Goal: Task Accomplishment & Management: Use online tool/utility

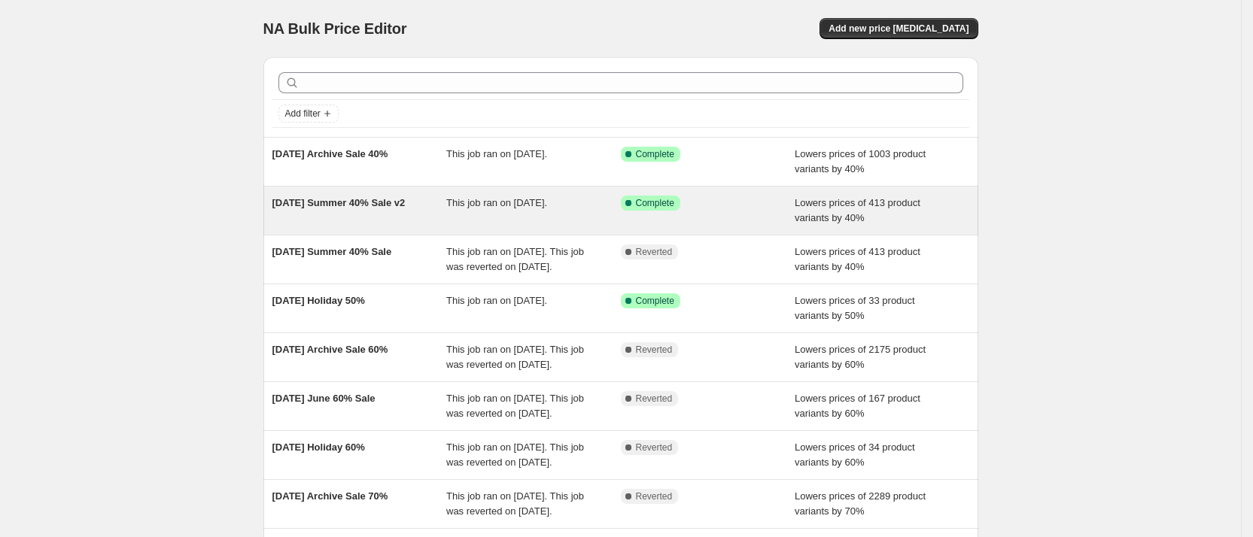
click at [391, 214] on div "[DATE] Summer 40% Sale v2" at bounding box center [359, 211] width 175 height 30
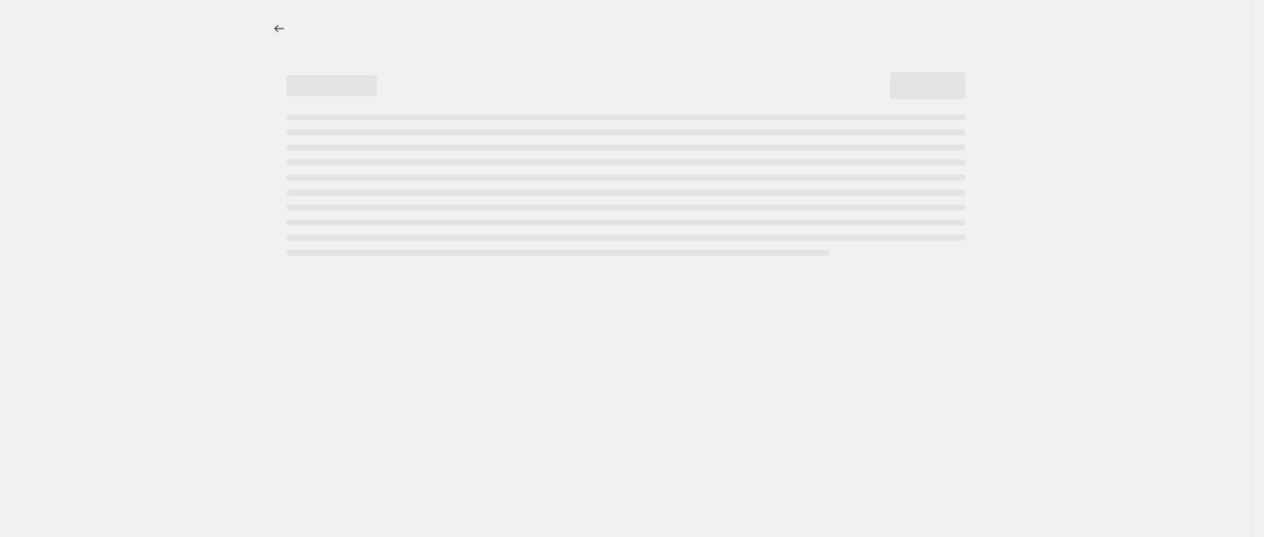
select select "percentage"
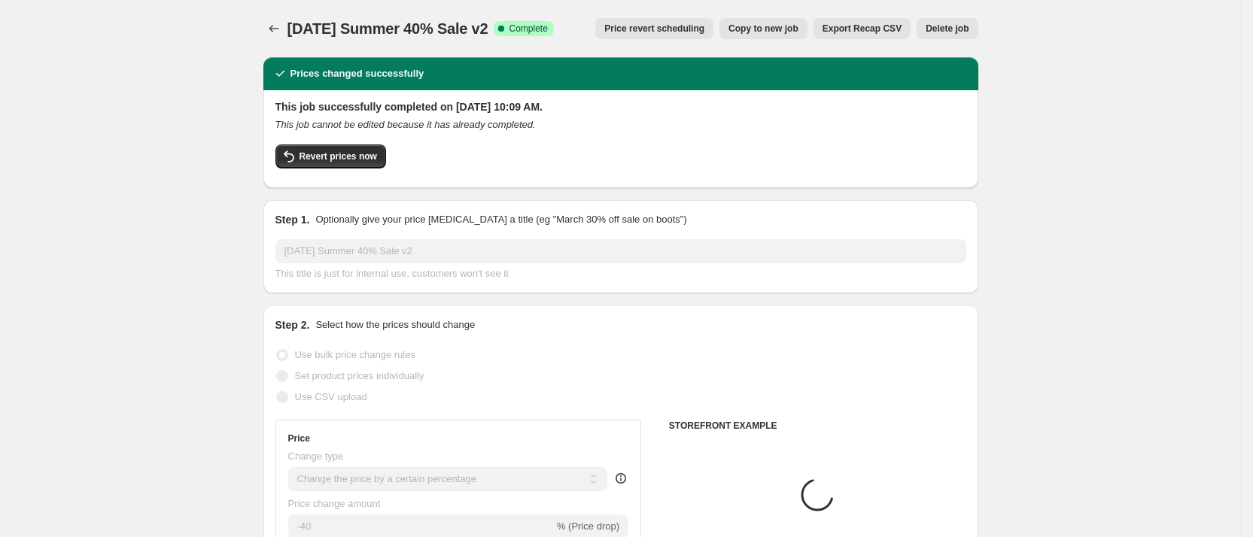
select select "collection"
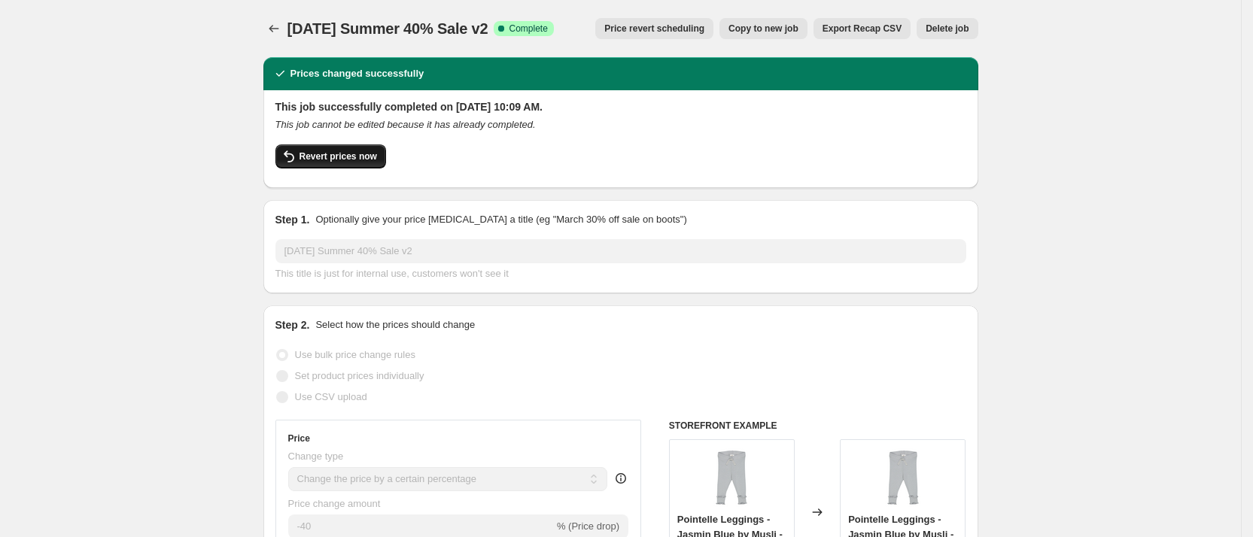
click at [351, 157] on span "Revert prices now" at bounding box center [338, 156] width 78 height 12
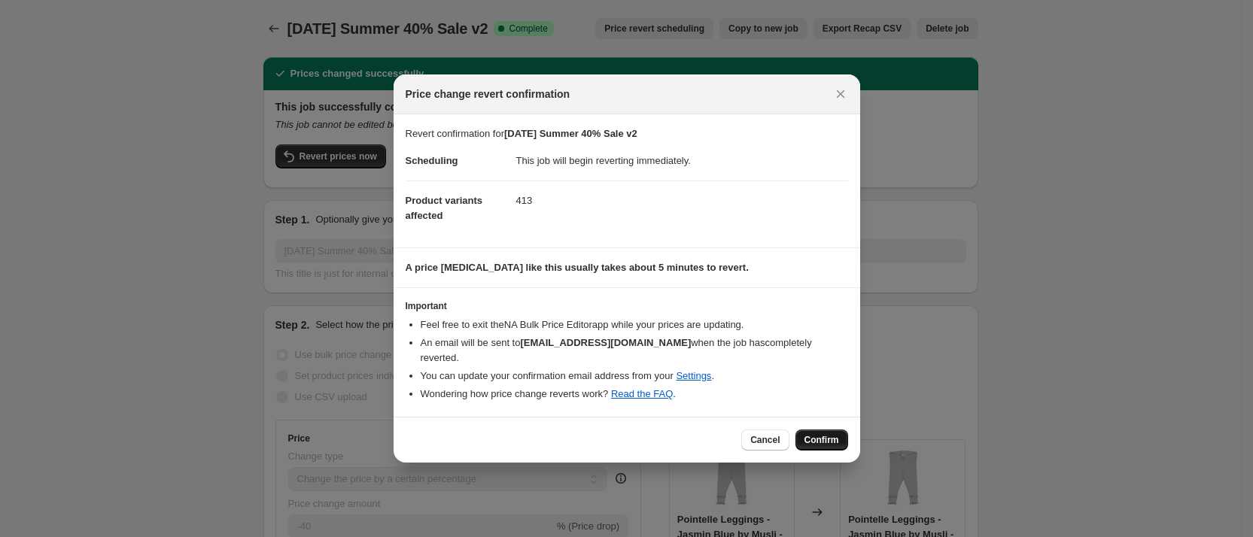
click at [834, 438] on span "Confirm" at bounding box center [821, 440] width 35 height 12
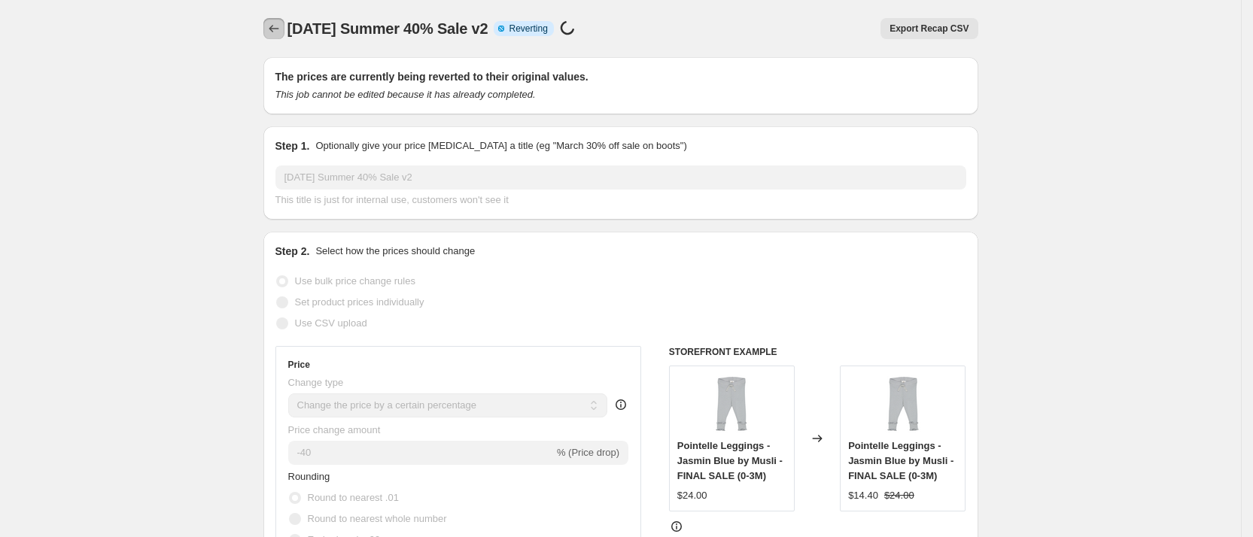
click at [281, 31] on icon "Price change jobs" at bounding box center [273, 28] width 15 height 15
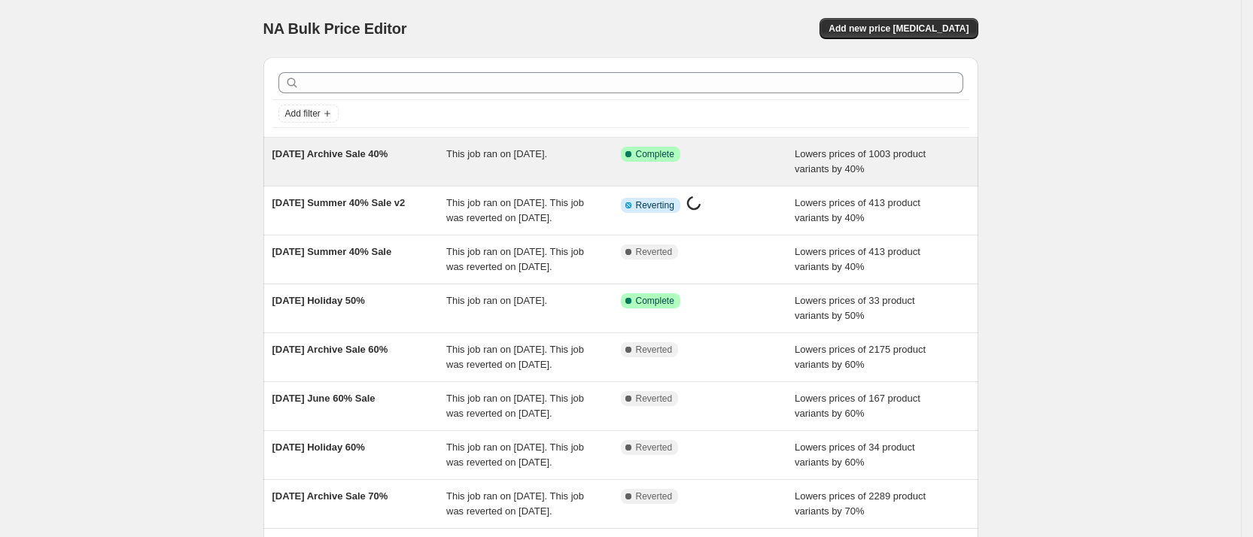
click at [382, 174] on div "7.28.25 Archive Sale 40%" at bounding box center [359, 162] width 175 height 30
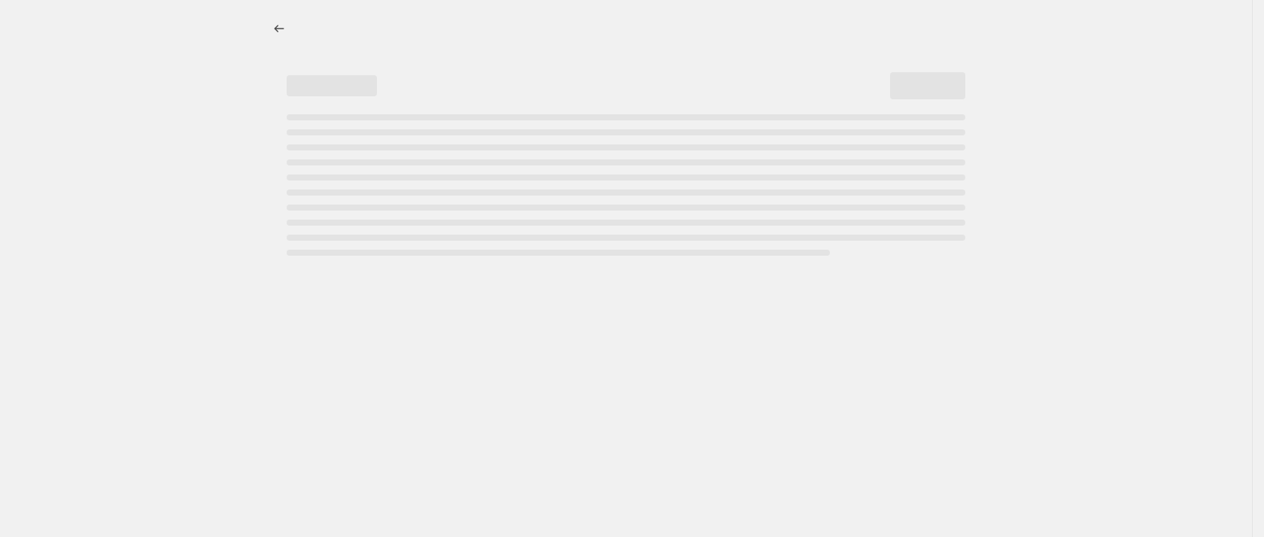
select select "percentage"
select select "collection"
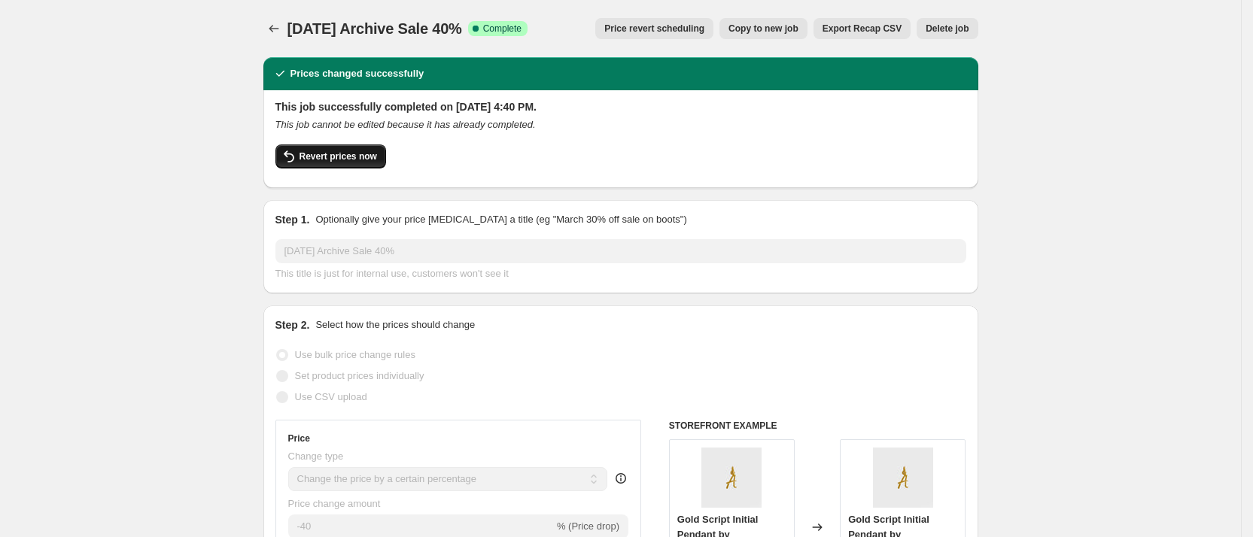
click at [358, 149] on button "Revert prices now" at bounding box center [330, 156] width 111 height 24
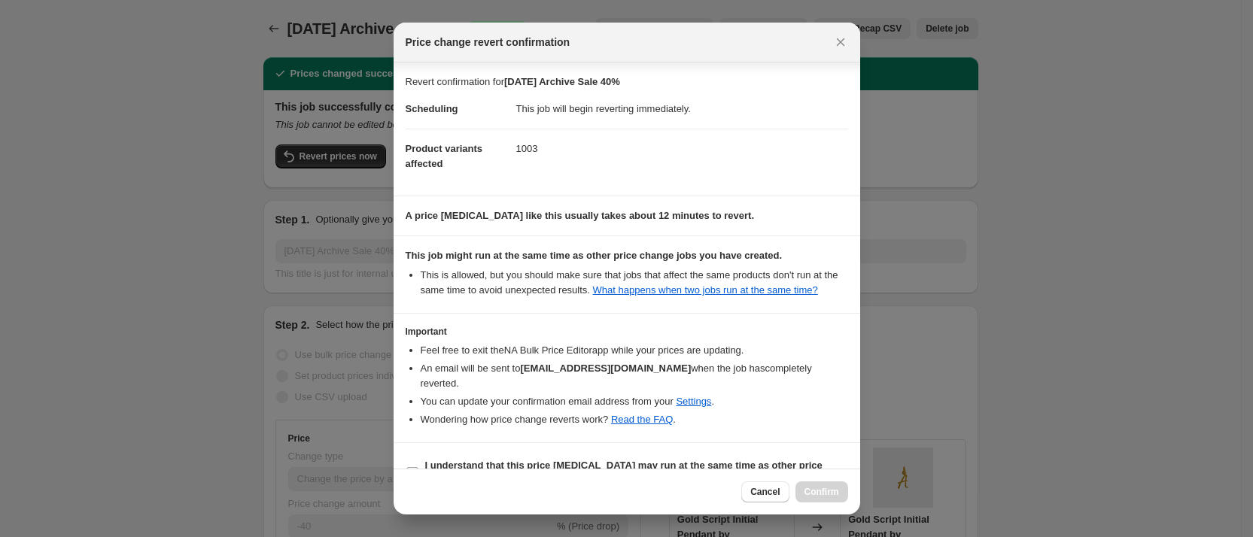
scroll to position [20, 0]
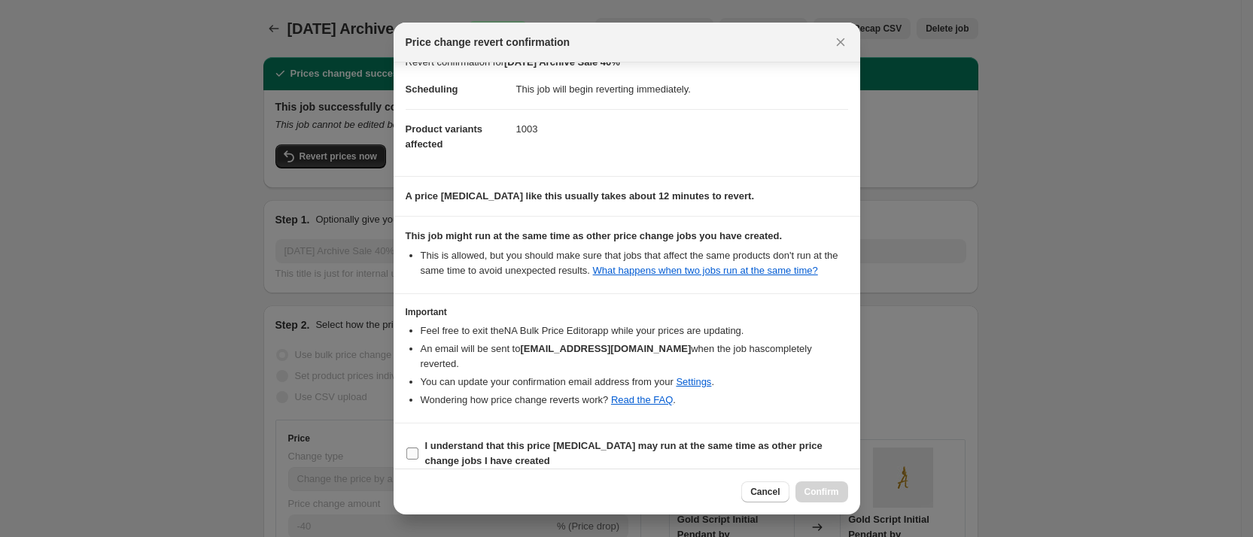
click at [412, 448] on input "I understand that this price change job may run at the same time as other price…" at bounding box center [412, 454] width 12 height 12
checkbox input "true"
click at [832, 485] on button "Confirm" at bounding box center [821, 492] width 53 height 21
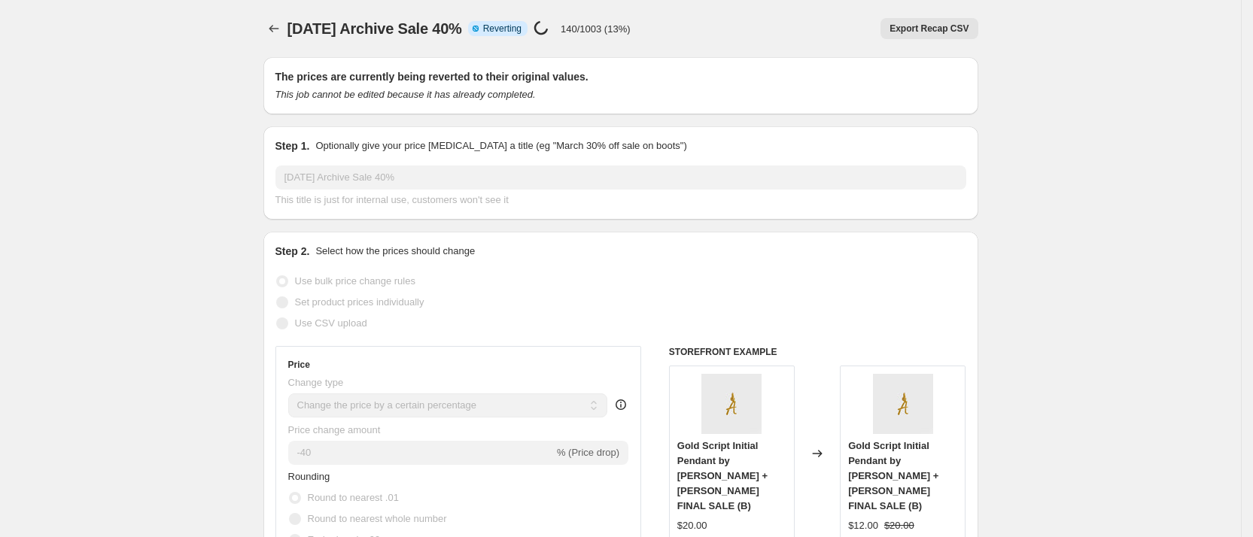
select select "percentage"
select select "collection"
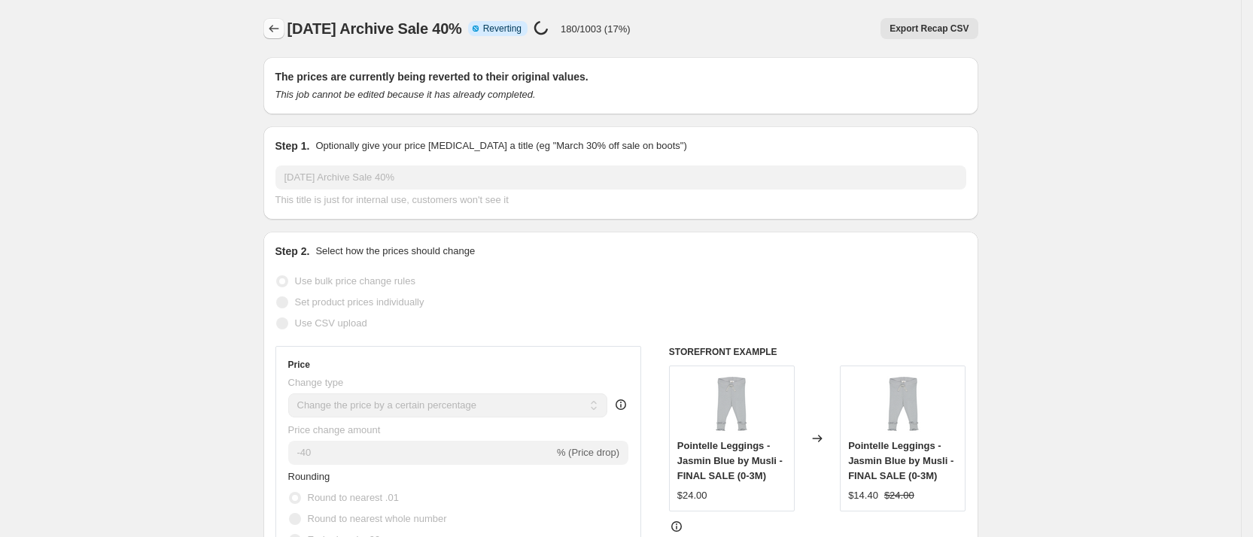
click at [278, 26] on icon "Price change jobs" at bounding box center [273, 28] width 15 height 15
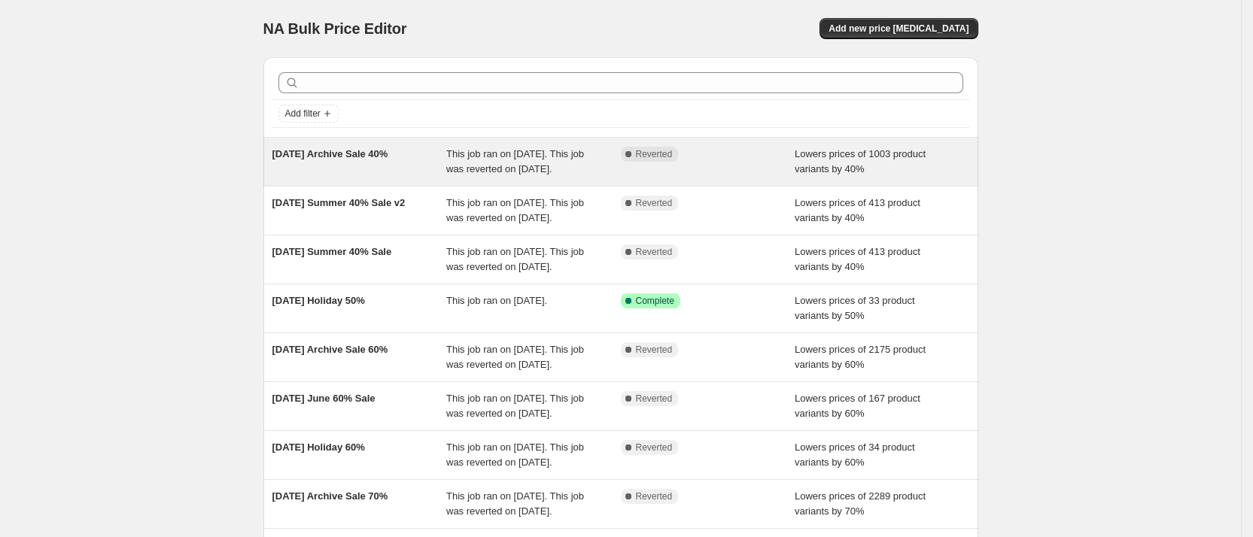
click at [335, 177] on div "7.28.25 Archive Sale 40%" at bounding box center [359, 162] width 175 height 30
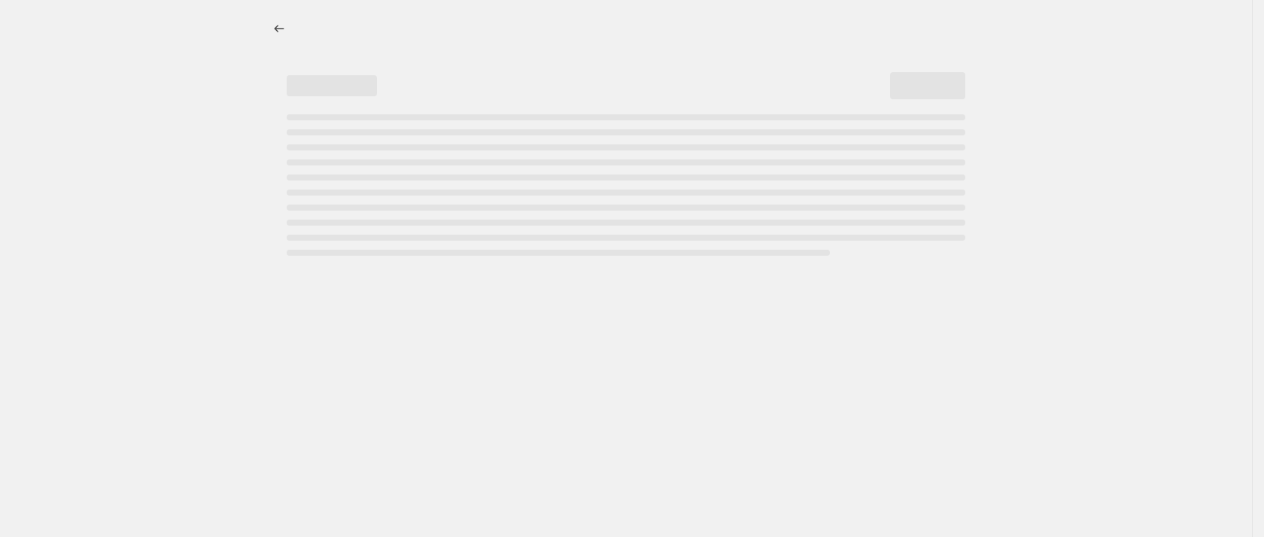
select select "percentage"
select select "collection"
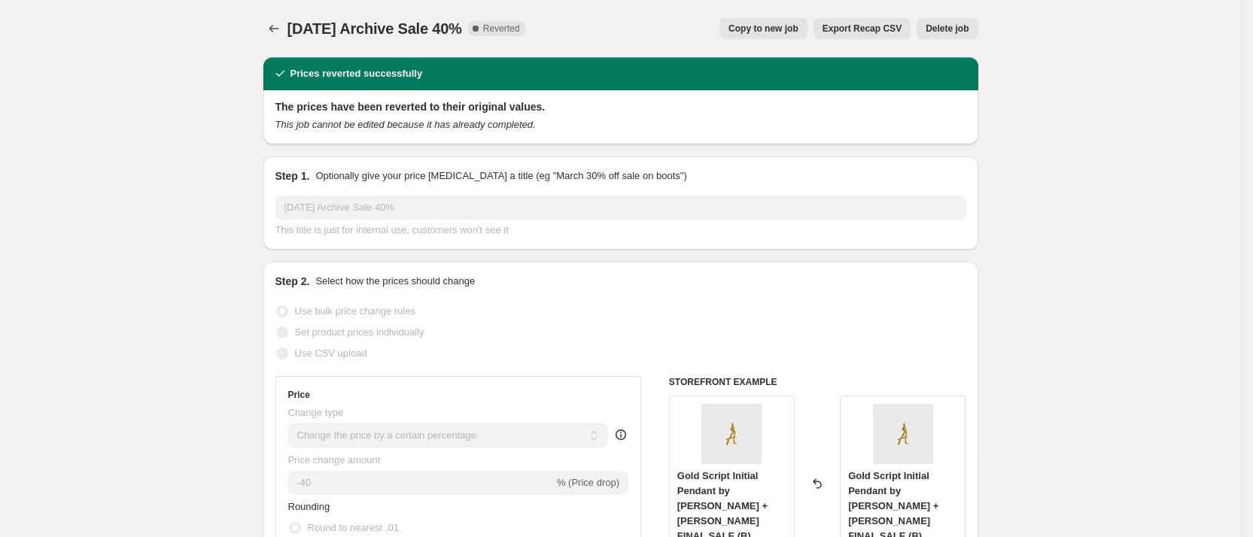
scroll to position [2, 0]
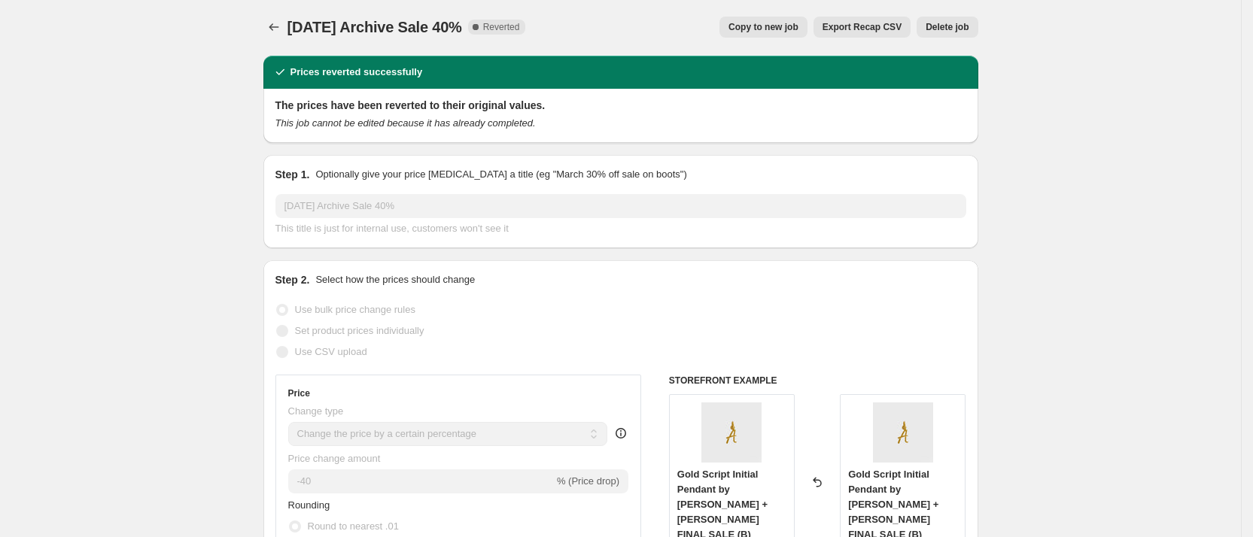
click at [762, 29] on span "Copy to new job" at bounding box center [763, 27] width 70 height 12
select select "percentage"
select select "collection"
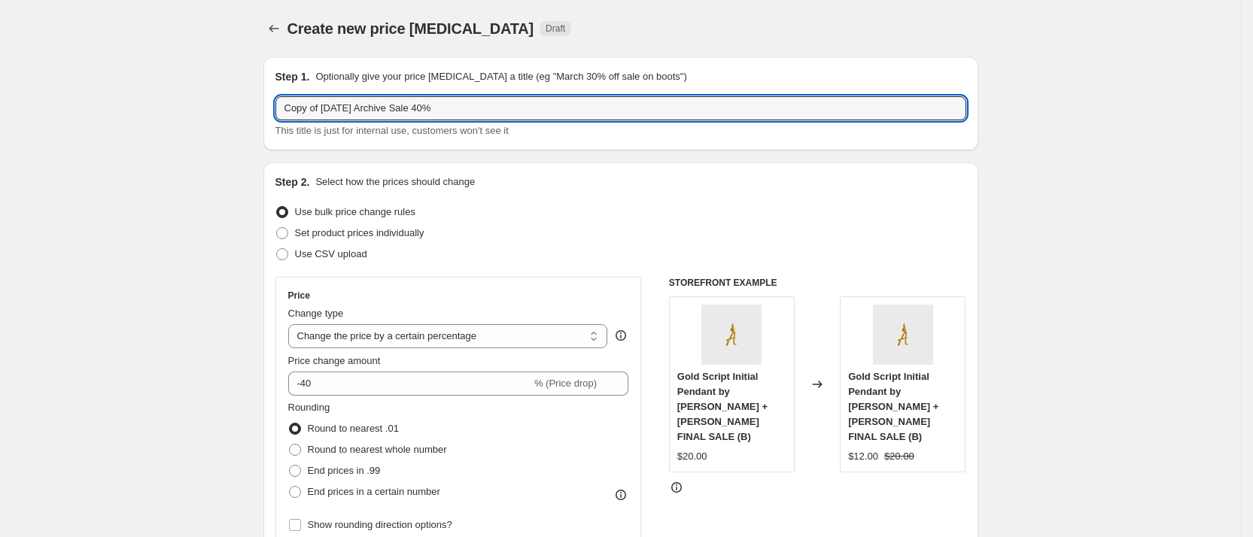
drag, startPoint x: 342, startPoint y: 104, endPoint x: 260, endPoint y: 101, distance: 82.8
click at [389, 104] on input "8.10.25 Archive Sale 40%" at bounding box center [620, 108] width 691 height 24
type input "8.10.25 Archive Sale 50%"
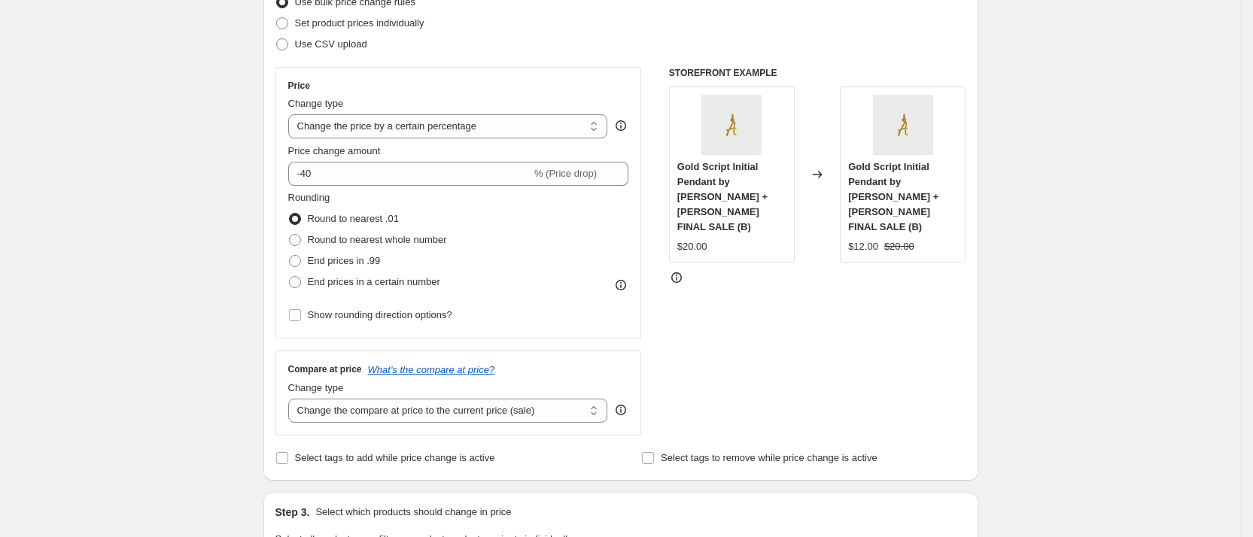
scroll to position [211, 0]
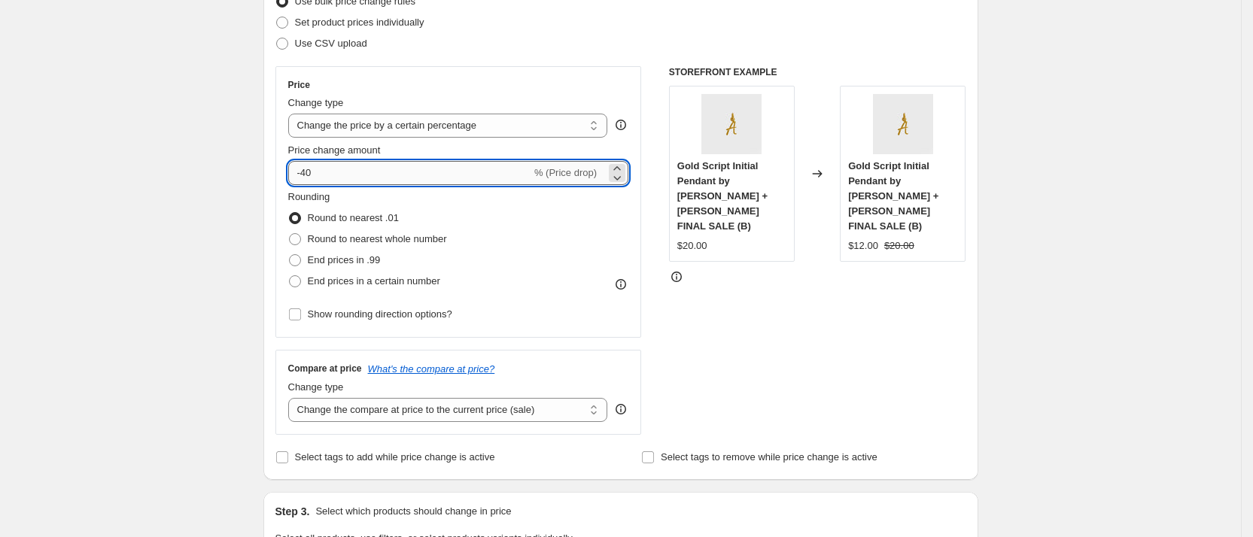
click at [310, 176] on input "-40" at bounding box center [409, 173] width 243 height 24
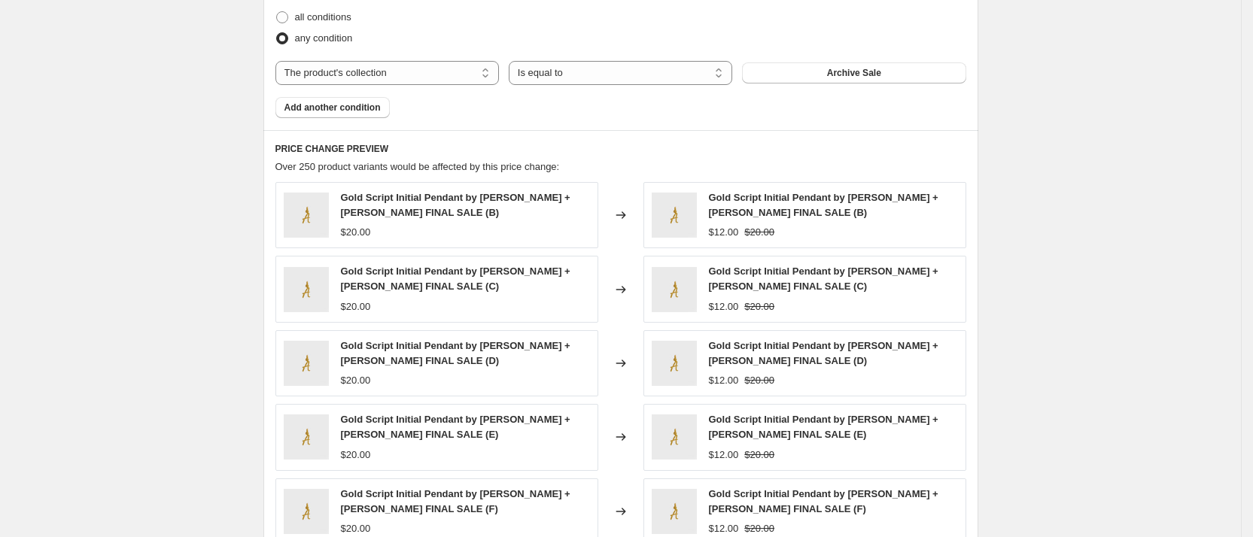
scroll to position [1161, 0]
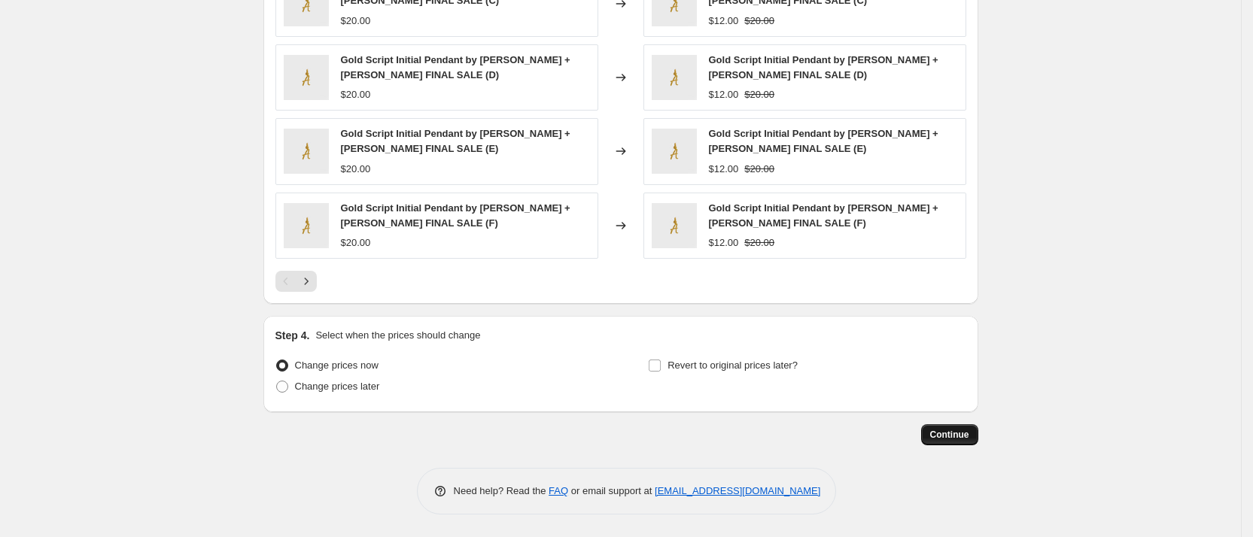
type input "-50"
click at [951, 440] on span "Continue" at bounding box center [949, 435] width 39 height 12
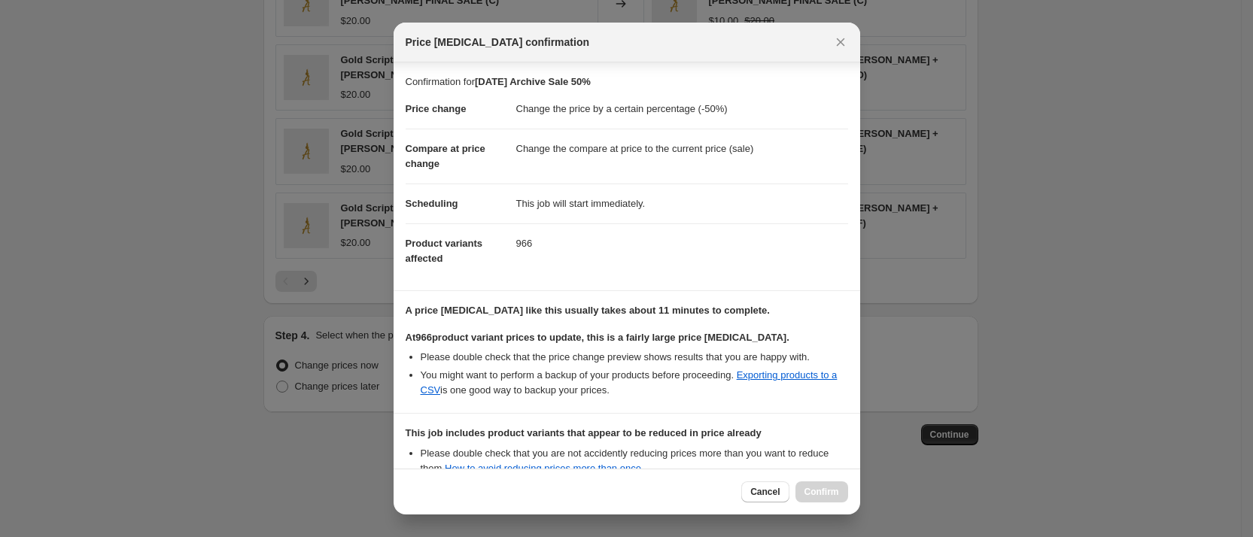
scroll to position [179, 0]
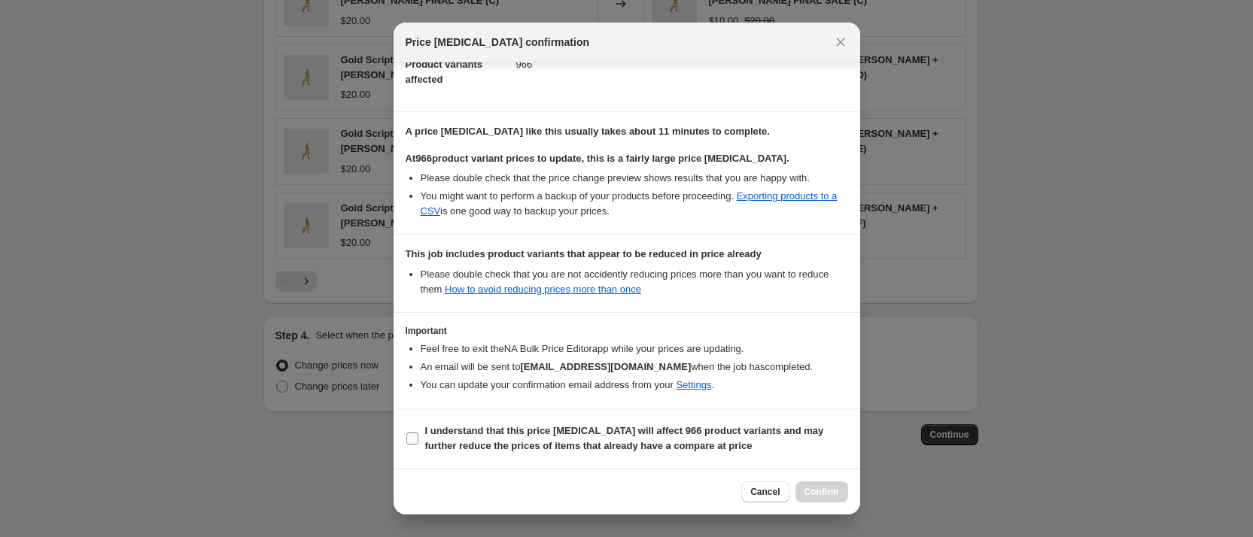
click at [417, 436] on input "I understand that this price change job will affect 966 product variants and ma…" at bounding box center [412, 439] width 12 height 12
checkbox input "true"
click at [822, 492] on span "Confirm" at bounding box center [821, 492] width 35 height 12
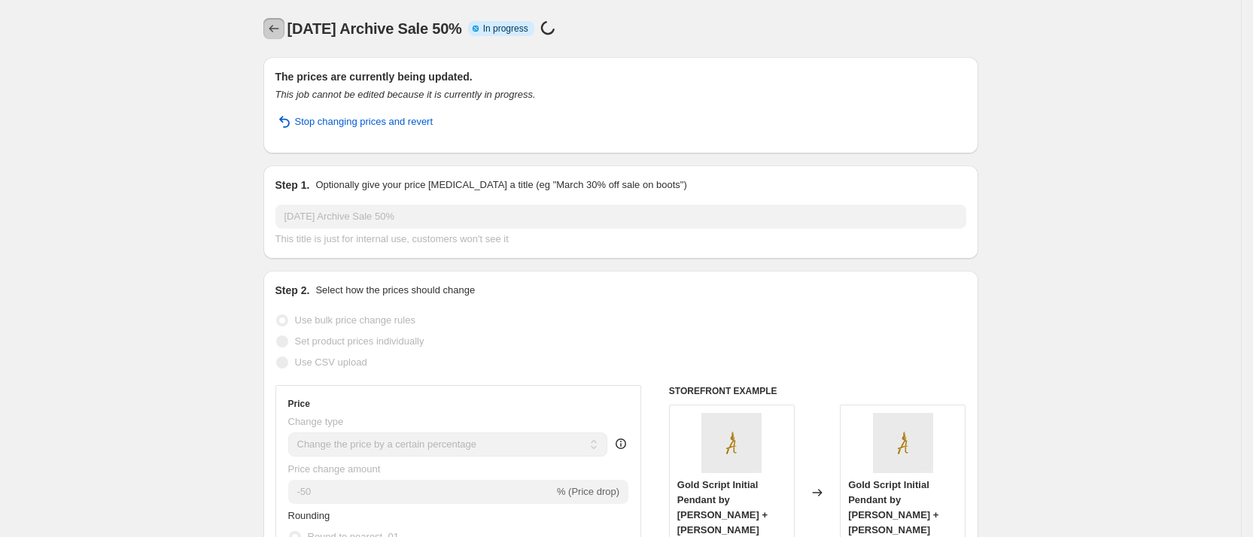
click at [276, 23] on icon "Price change jobs" at bounding box center [273, 28] width 15 height 15
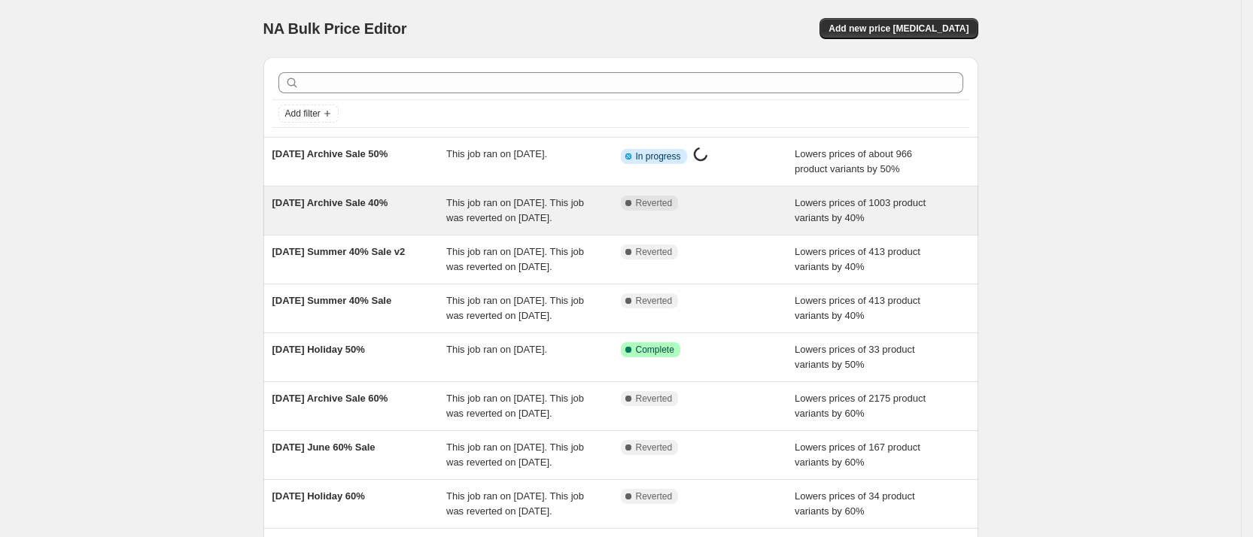
click at [369, 201] on span "7.28.25 Archive Sale 40%" at bounding box center [330, 202] width 116 height 11
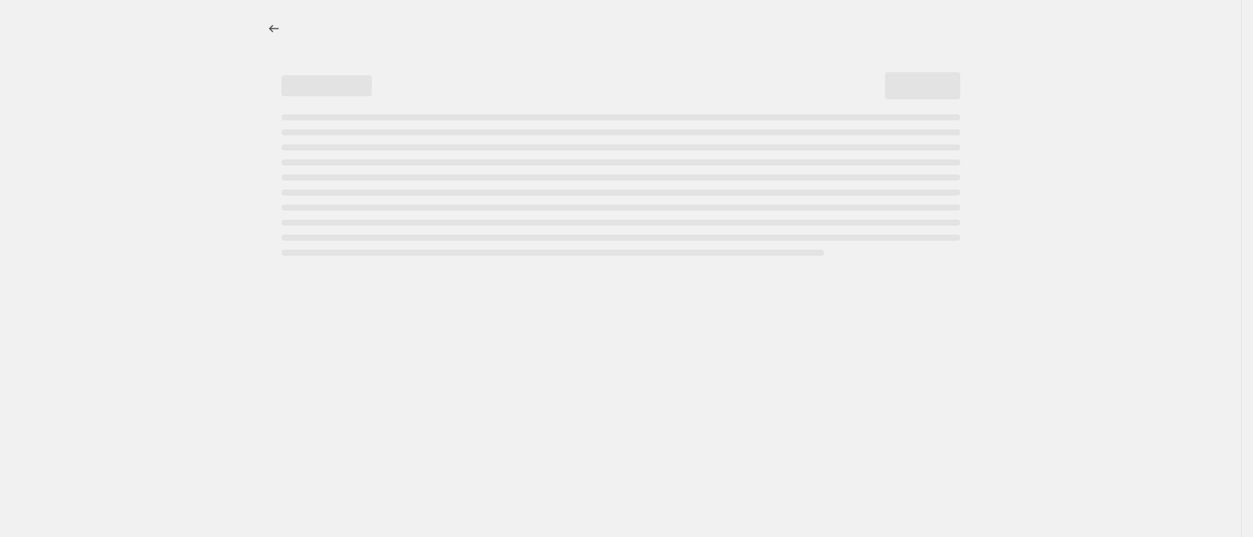
select select "percentage"
select select "collection"
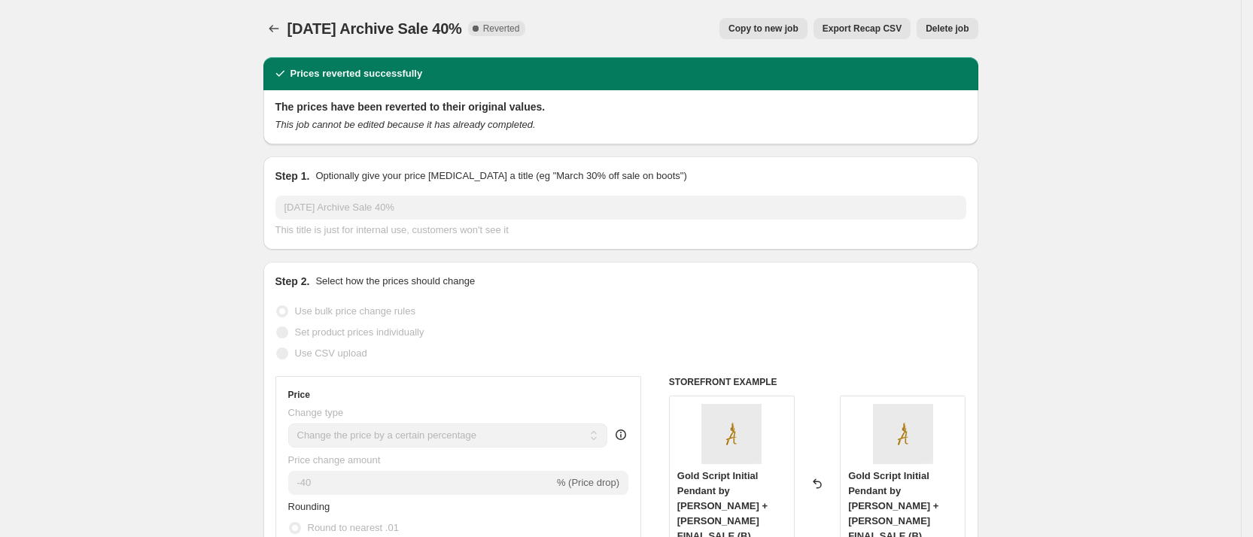
click at [766, 18] on button "Copy to new job" at bounding box center [763, 28] width 88 height 21
select select "percentage"
select select "collection"
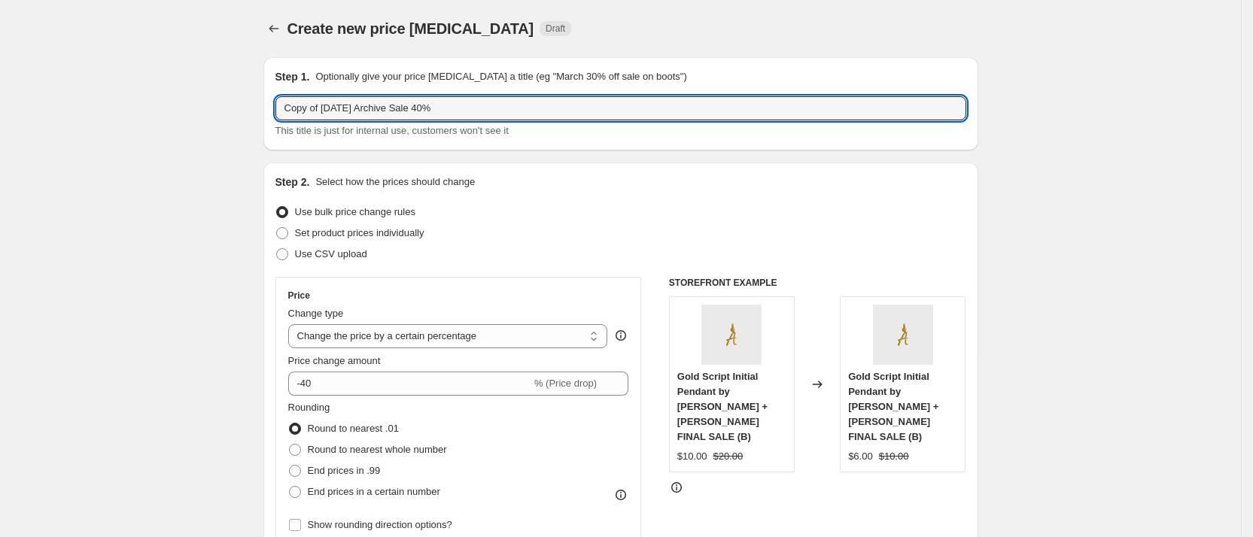
drag, startPoint x: 324, startPoint y: 110, endPoint x: 168, endPoint y: 98, distance: 156.2
click at [386, 102] on input "8.10.25 Archive Sale 40%" at bounding box center [620, 108] width 691 height 24
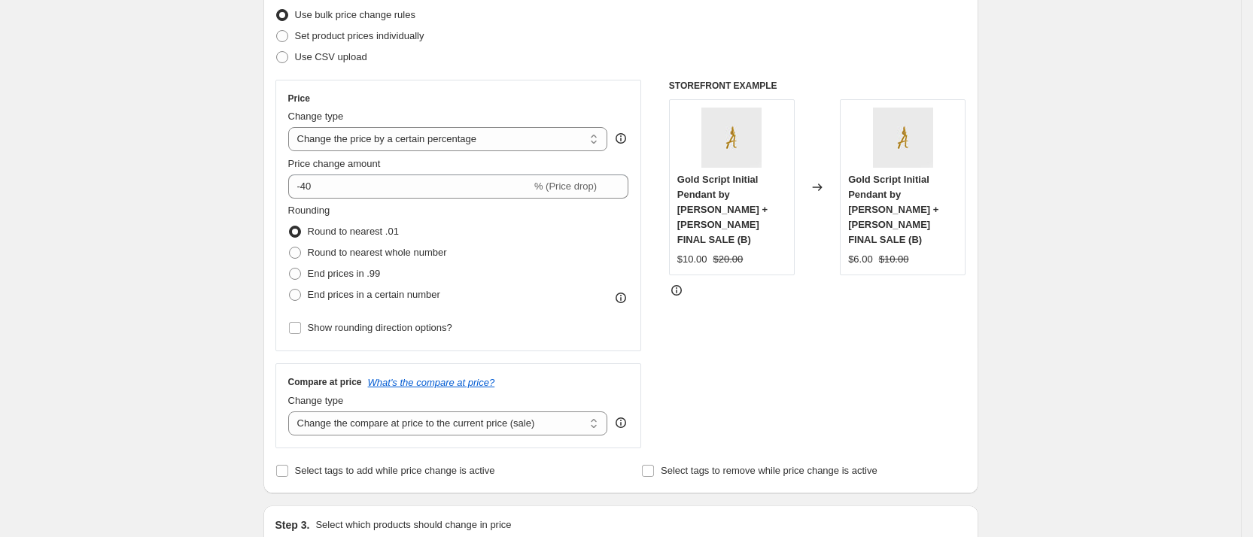
scroll to position [196, 0]
type input "8.10.25 Archive Sale 50%"
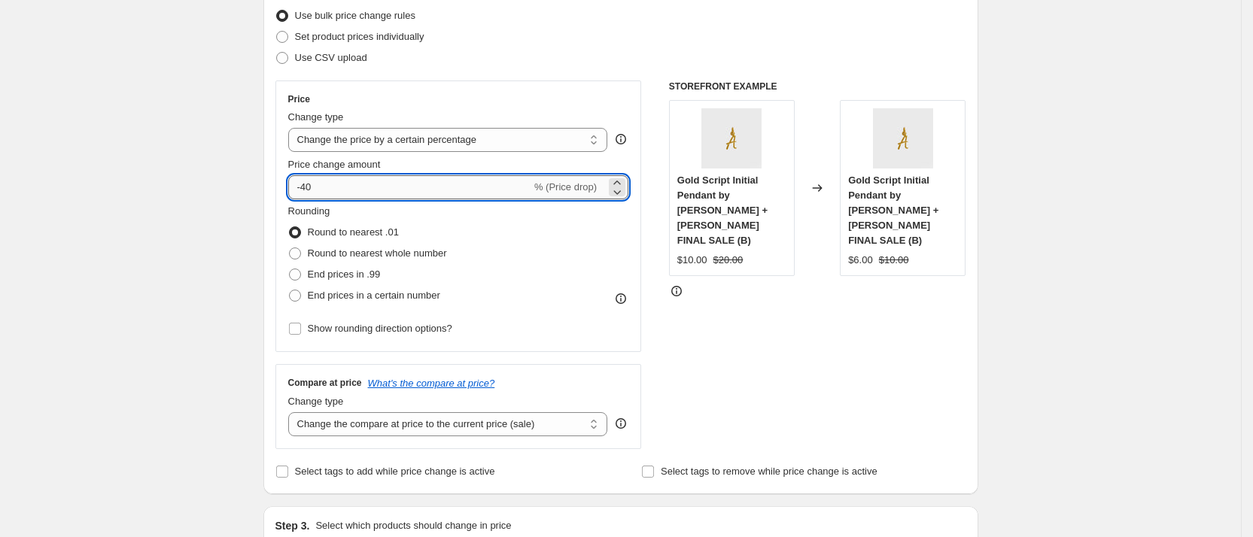
click at [317, 184] on input "-40" at bounding box center [409, 187] width 243 height 24
type input "-50"
click at [570, 295] on div "Rounding Round to nearest .01 Round to nearest whole number End prices in .99 E…" at bounding box center [458, 255] width 341 height 102
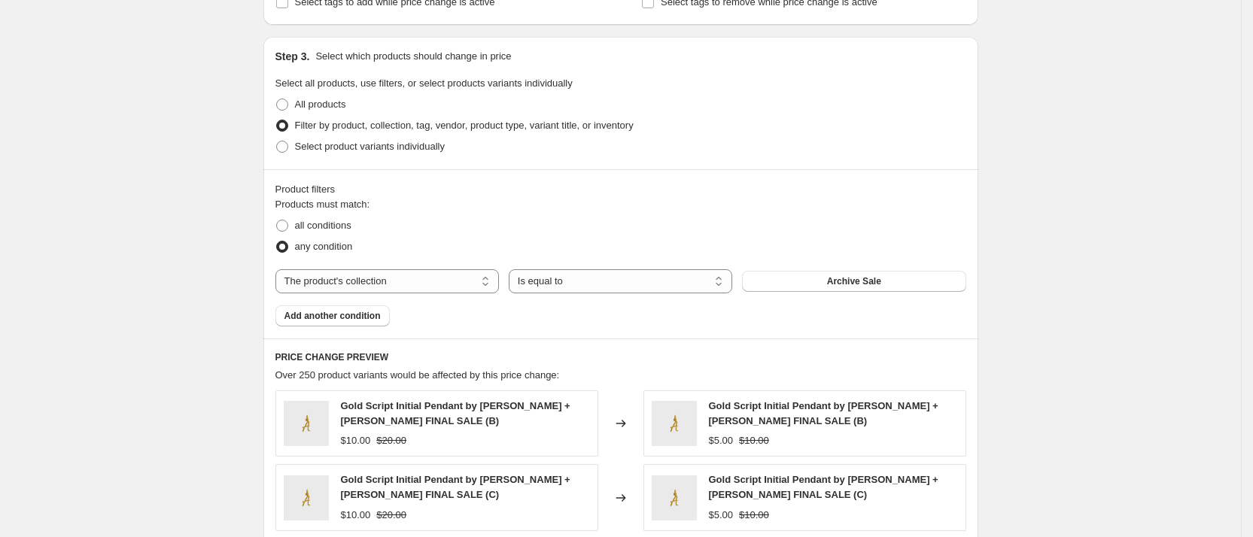
scroll to position [1161, 0]
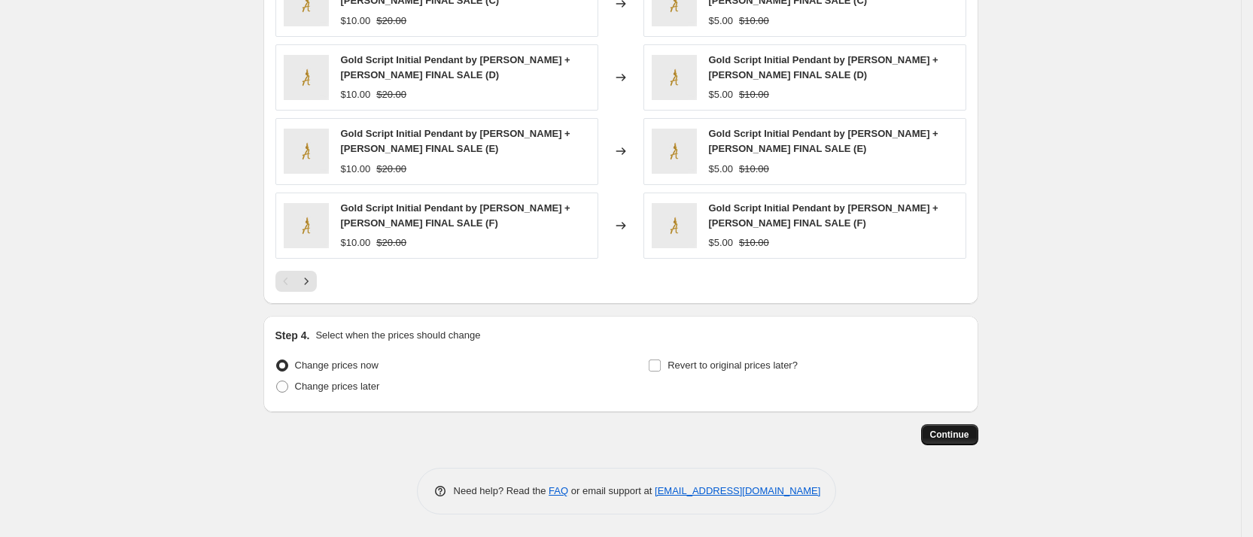
click at [952, 431] on span "Continue" at bounding box center [949, 435] width 39 height 12
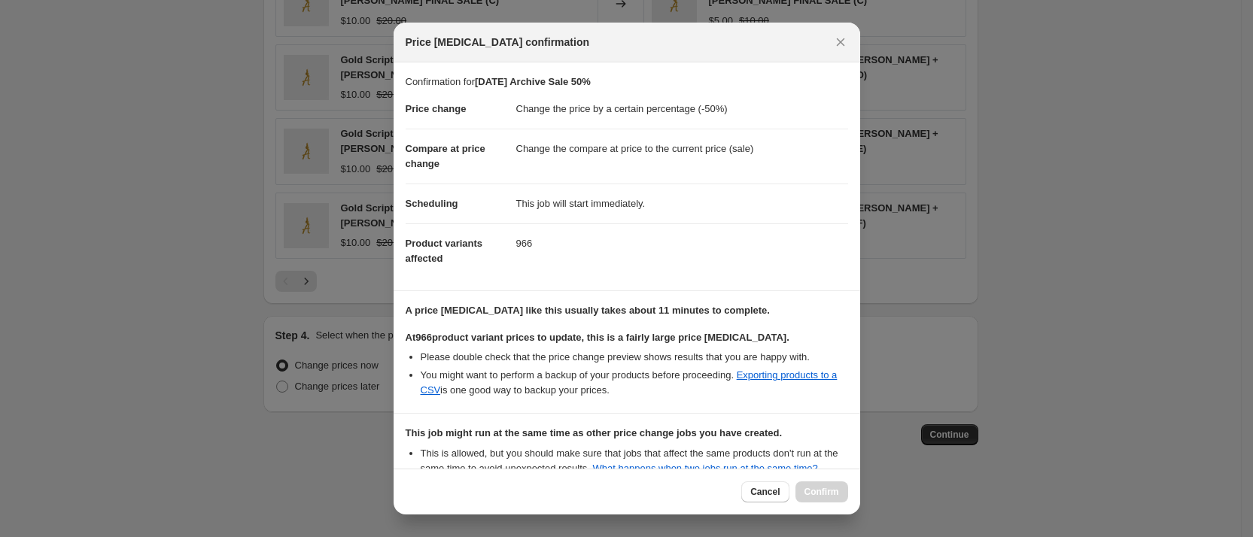
scroll to position [272, 0]
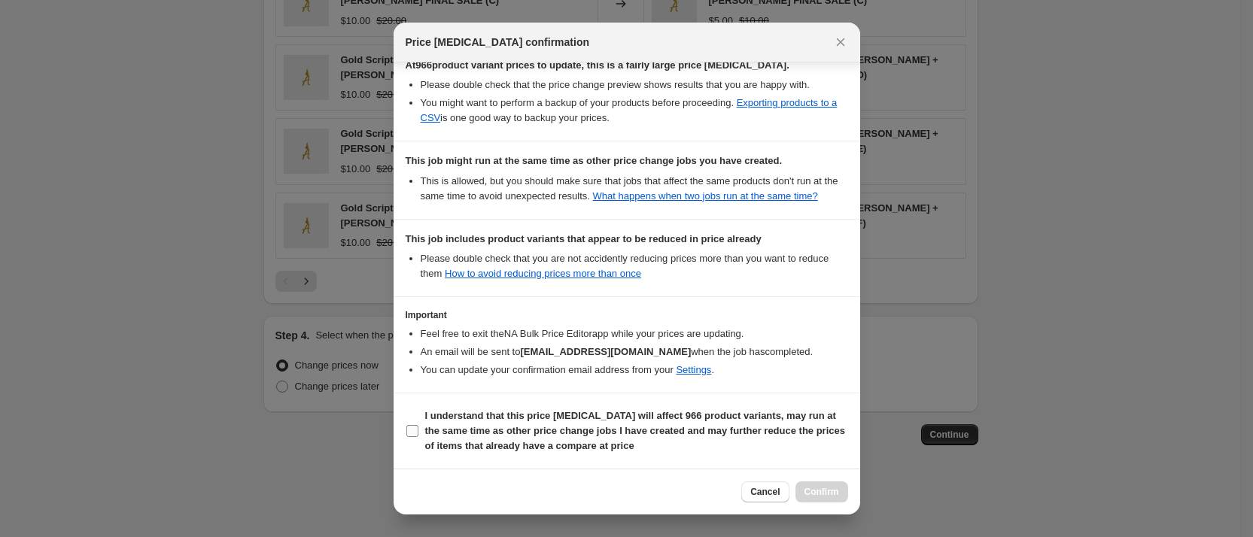
click at [413, 429] on input "I understand that this price change job will affect 966 product variants, may r…" at bounding box center [412, 431] width 12 height 12
checkbox input "true"
click at [817, 494] on span "Confirm" at bounding box center [821, 492] width 35 height 12
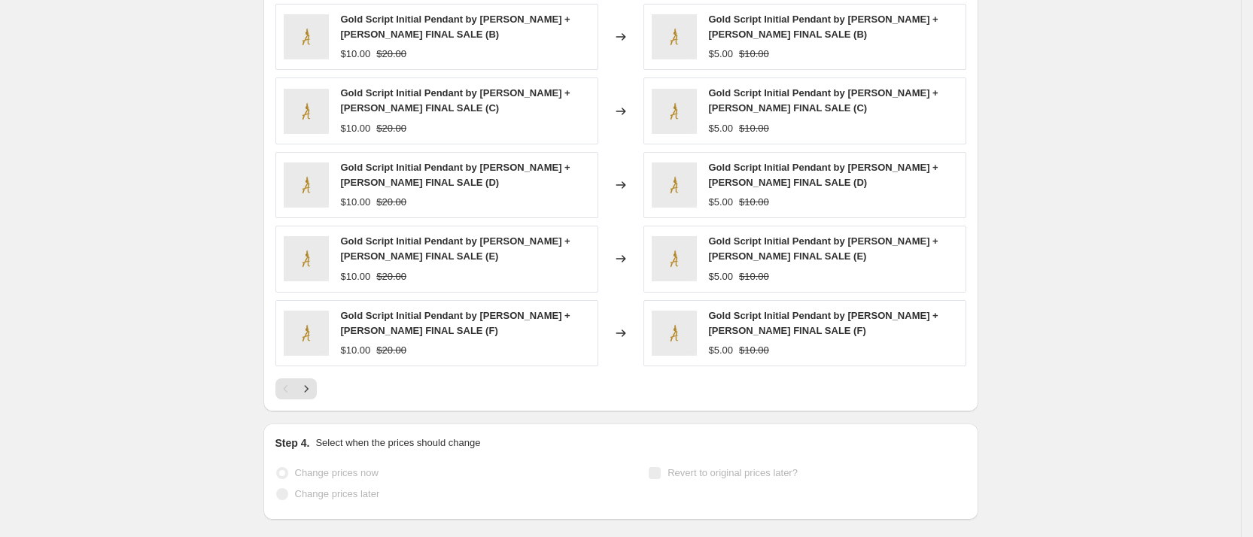
scroll to position [1200, 0]
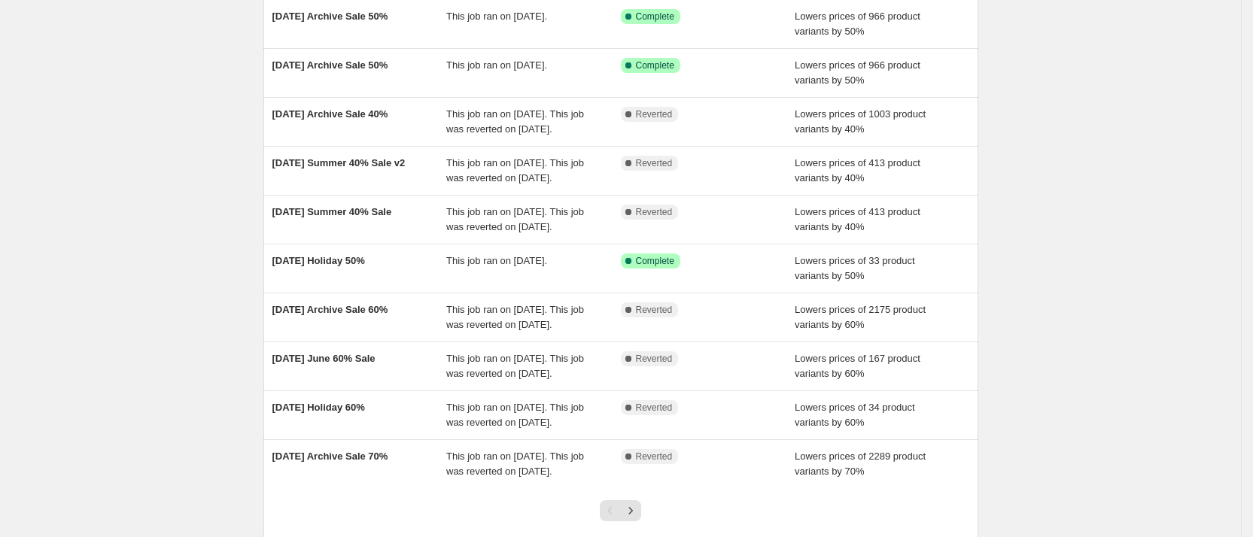
scroll to position [149, 0]
